Goal: Task Accomplishment & Management: Use online tool/utility

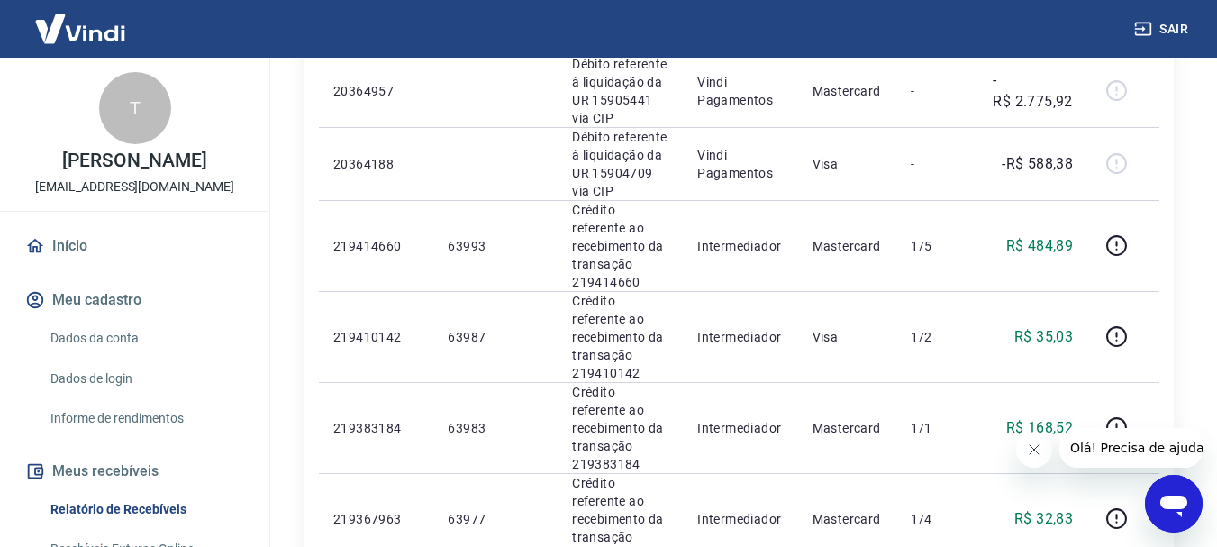
scroll to position [270, 0]
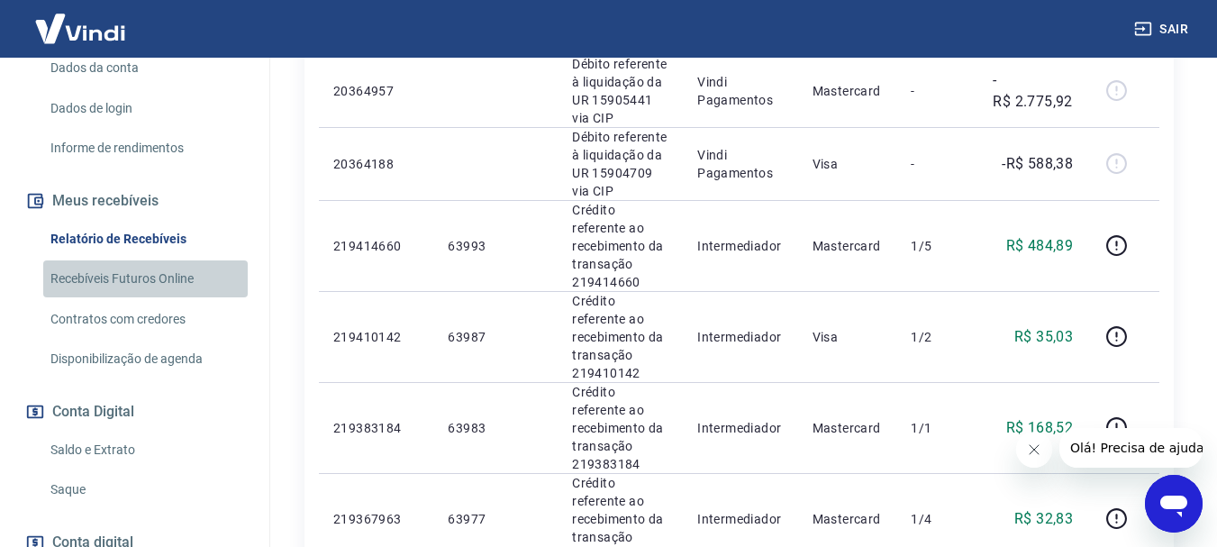
click at [163, 297] on link "Recebíveis Futuros Online" at bounding box center [145, 278] width 204 height 37
